Goal: Find specific page/section: Find specific page/section

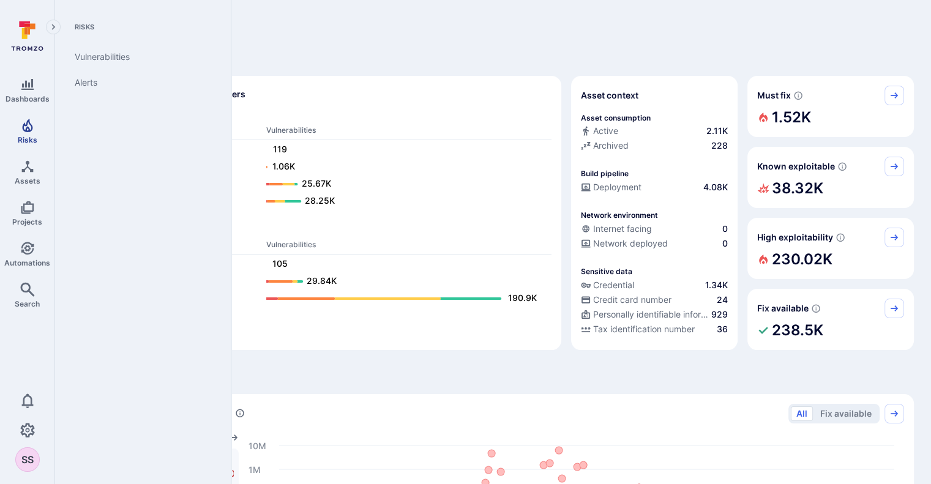
click at [31, 137] on span "Risks" at bounding box center [28, 139] width 20 height 9
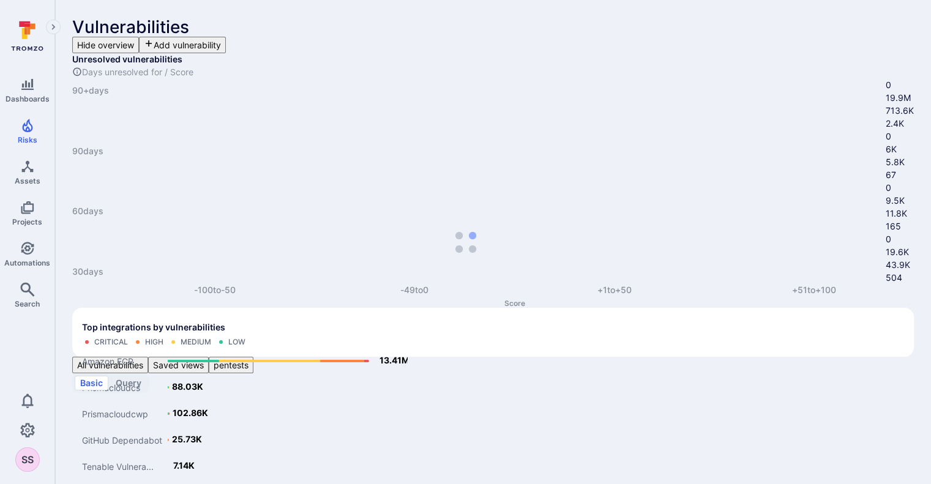
paste input "Outdated Software Components and Libraries in Use"
type input "Outdated Software Components and Libraries in Use"
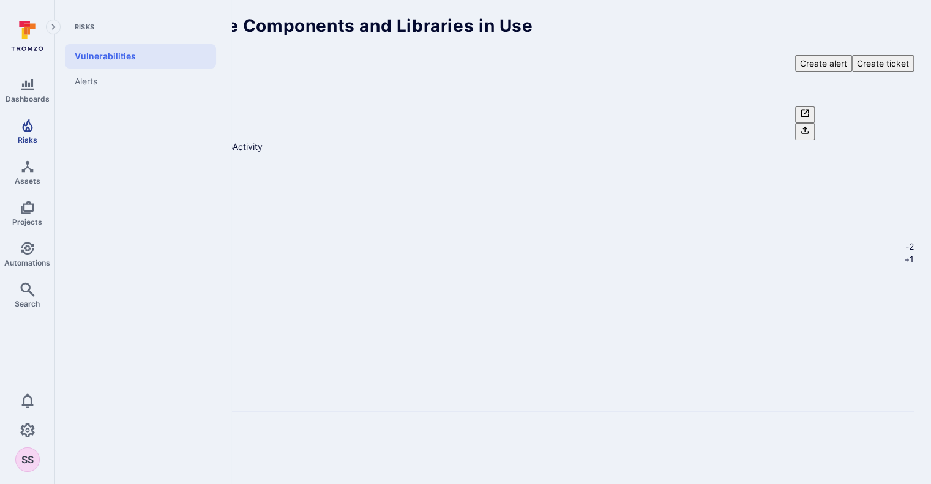
click at [27, 137] on span "Risks" at bounding box center [28, 139] width 20 height 9
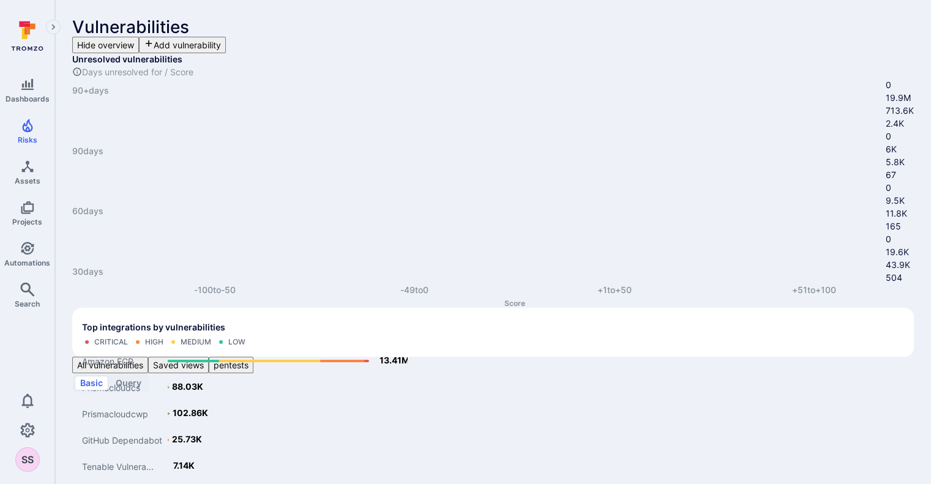
paste input "Stored XSS in "Name" while Creating a New Account"
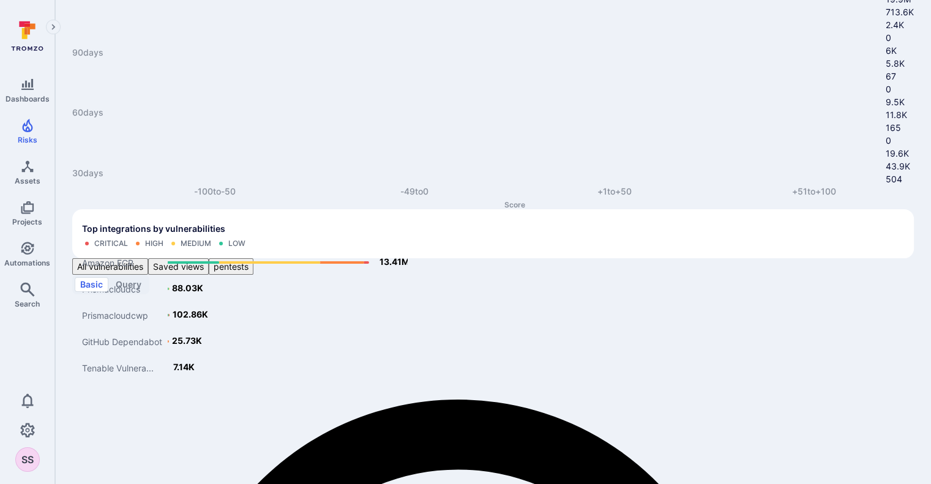
type input "Stored XSS in "Name" while Creating a New Account"
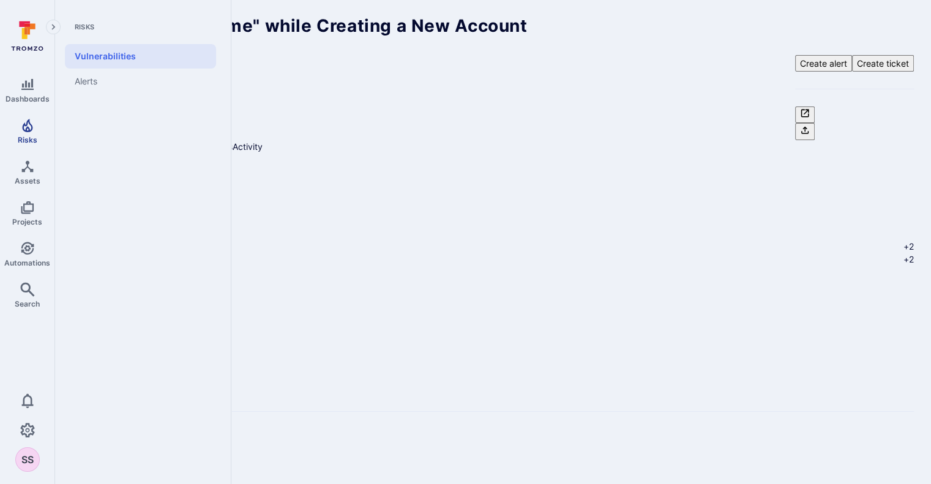
click at [13, 133] on link "Risks" at bounding box center [27, 131] width 54 height 36
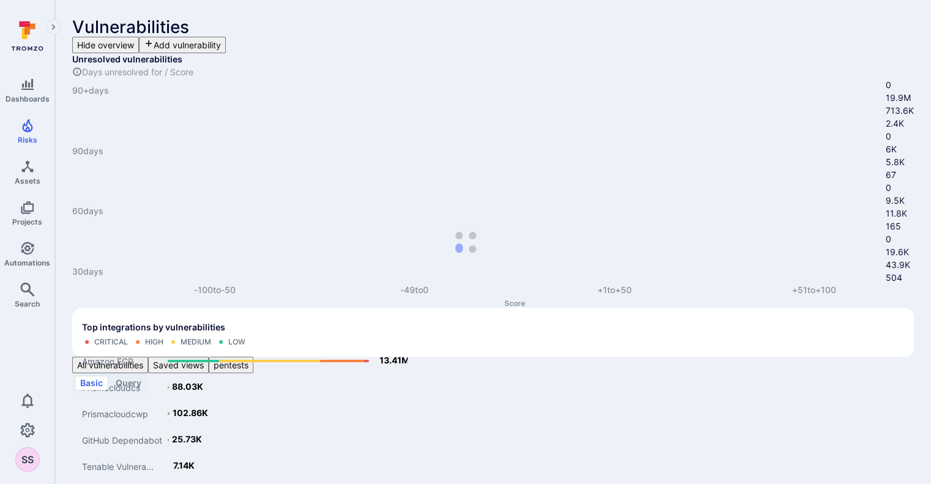
paste input "Outdated Software Components and Libraries in Use"
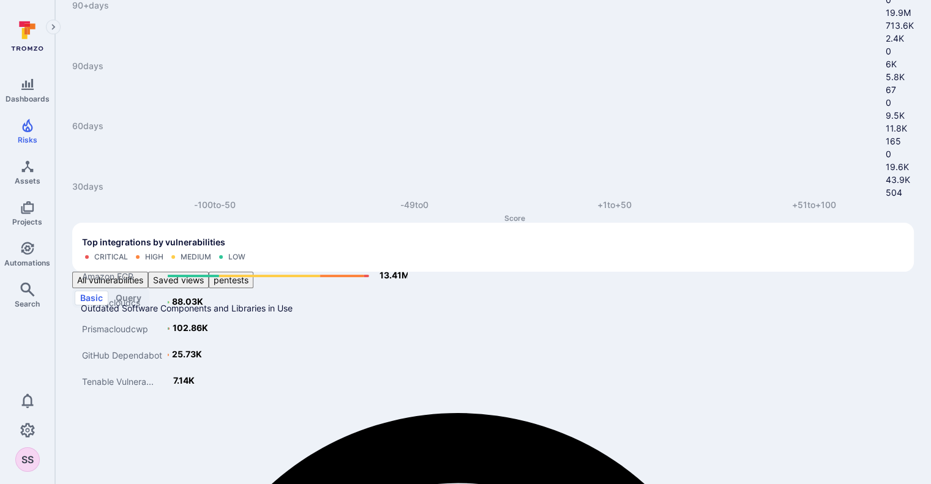
type input "Outdated Software Components and Libraries in Use"
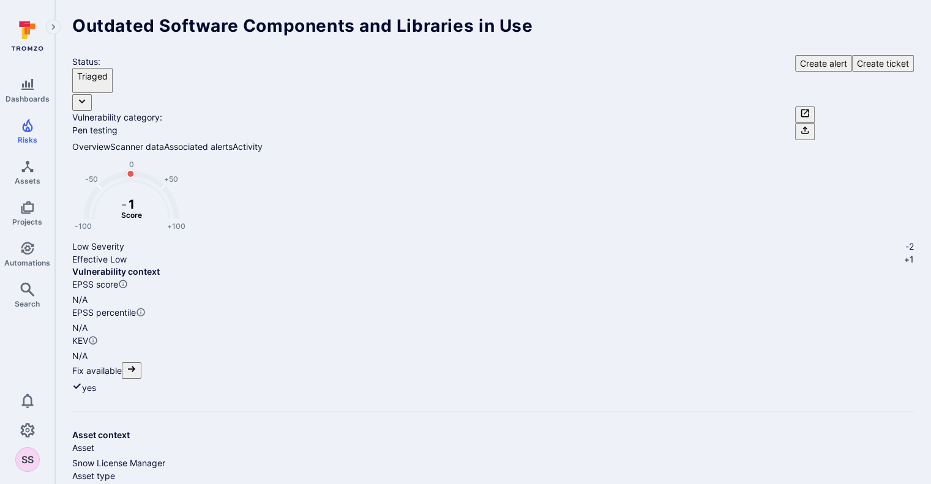
scroll to position [73, 0]
